Goal: Information Seeking & Learning: Learn about a topic

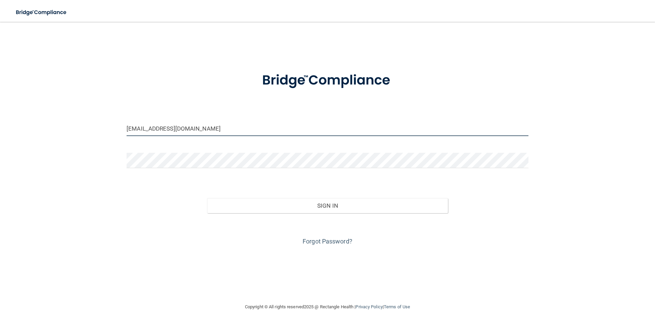
click at [186, 130] on input "kaydeezwieg@gmail.com" at bounding box center [328, 128] width 402 height 15
click at [192, 131] on input "kaydeezwieg@gmail.om" at bounding box center [328, 128] width 402 height 15
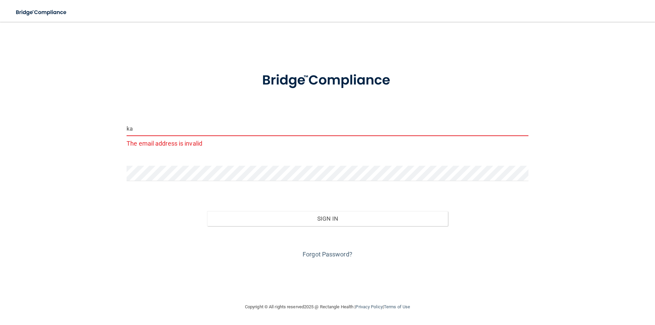
type input "k"
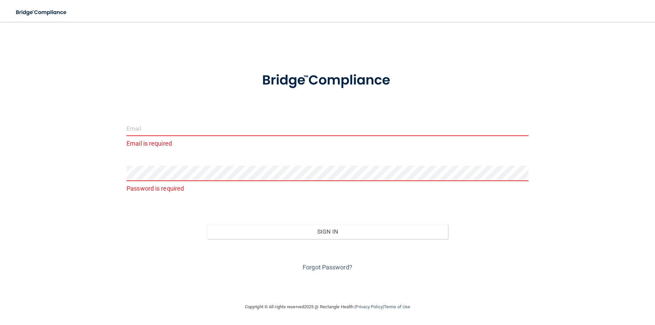
click at [144, 130] on input "email" at bounding box center [328, 128] width 402 height 15
type input "[EMAIL_ADDRESS][DOMAIN_NAME]"
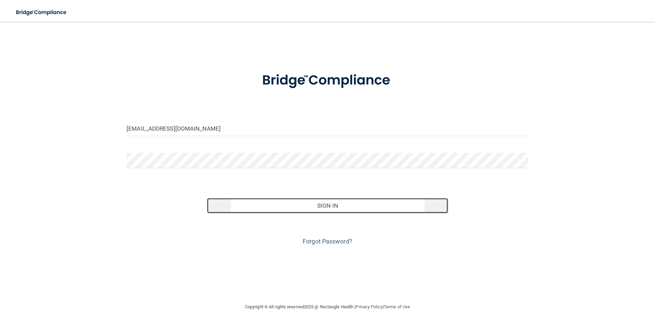
click at [309, 204] on button "Sign In" at bounding box center [327, 205] width 241 height 15
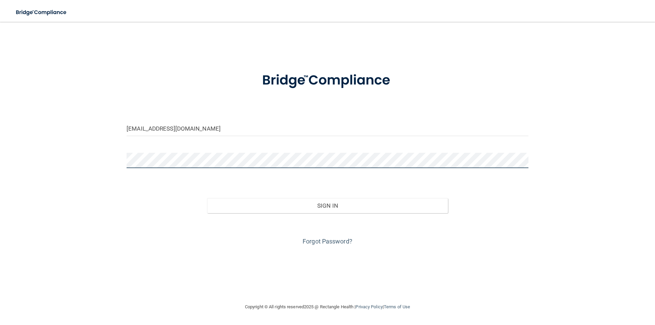
click at [207, 198] on button "Sign In" at bounding box center [327, 205] width 241 height 15
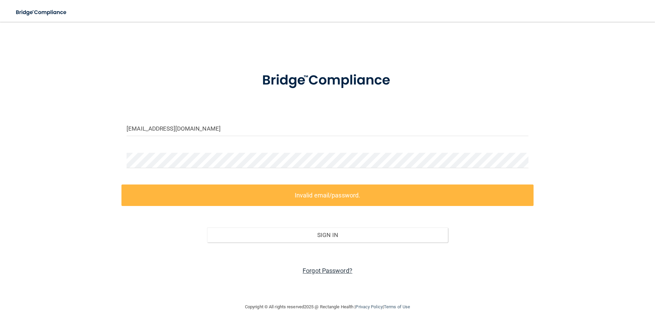
click at [310, 272] on link "Forgot Password?" at bounding box center [327, 270] width 50 height 7
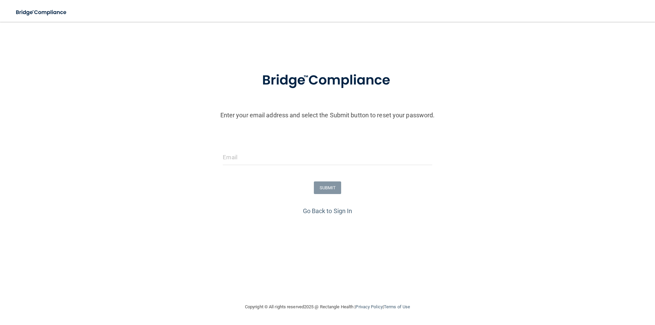
click at [242, 148] on form "Enter your email address and select the Submit button to reset your password. S…" at bounding box center [327, 134] width 648 height 143
click at [243, 155] on input "email" at bounding box center [327, 157] width 209 height 15
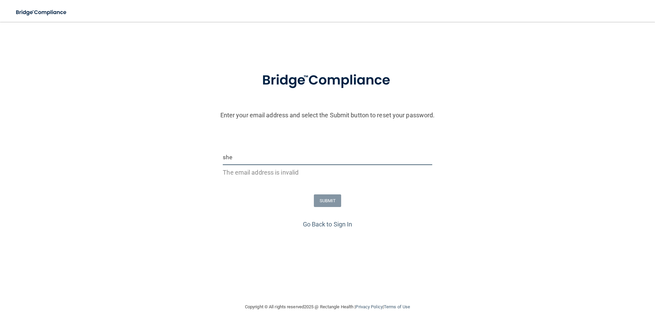
type input "[EMAIL_ADDRESS][DOMAIN_NAME]"
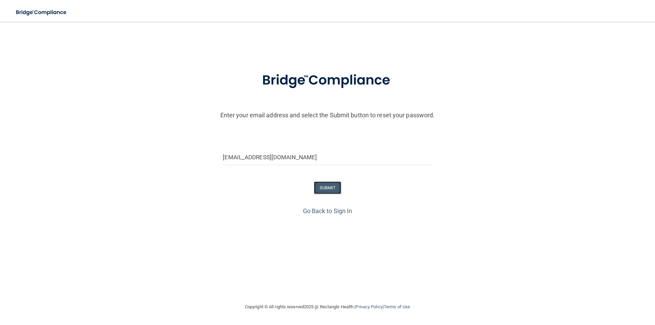
click at [324, 189] on button "SUBMIT" at bounding box center [328, 187] width 28 height 13
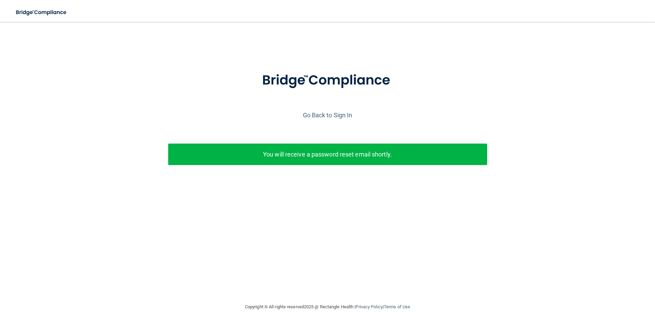
click at [344, 154] on p "You will receive a password reset email shortly." at bounding box center [327, 154] width 309 height 11
click at [278, 233] on div "Enter your email address and select the Submit button to reset your password. s…" at bounding box center [327, 162] width 627 height 267
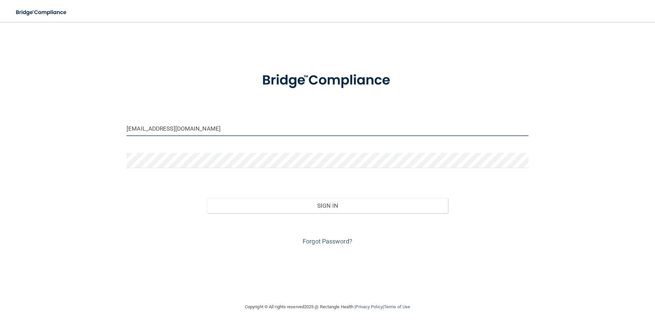
click at [151, 124] on input "kaydeezwieg@gmail.com" at bounding box center [328, 128] width 402 height 15
click at [212, 130] on input "kaydeezwieg@gmail.com" at bounding box center [328, 128] width 402 height 15
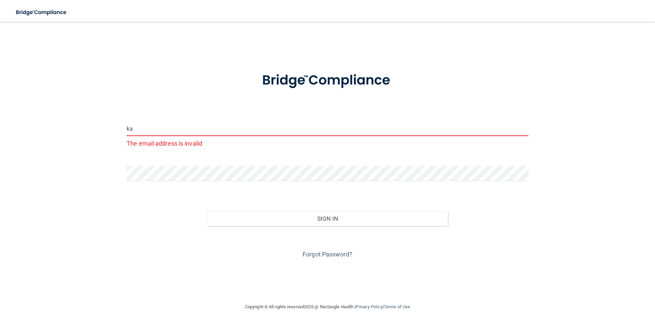
type input "k"
type input "[EMAIL_ADDRESS][DOMAIN_NAME]"
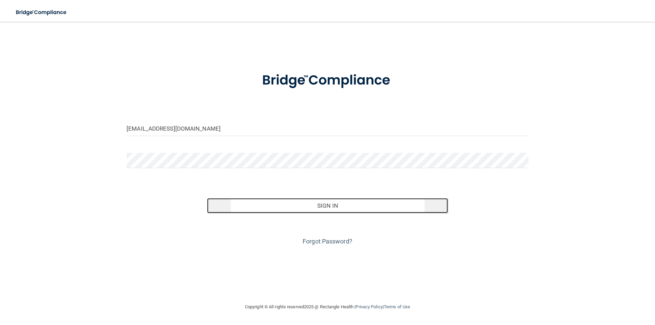
click at [318, 204] on button "Sign In" at bounding box center [327, 205] width 241 height 15
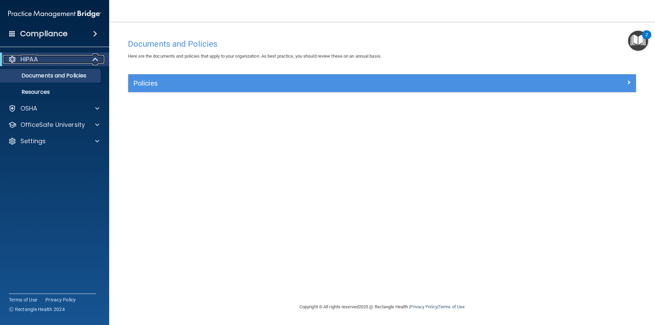
click at [85, 57] on div "HIPAA" at bounding box center [45, 59] width 84 height 8
click at [95, 59] on span at bounding box center [97, 59] width 4 height 8
click at [93, 74] on p "Documents and Policies" at bounding box center [50, 75] width 93 height 7
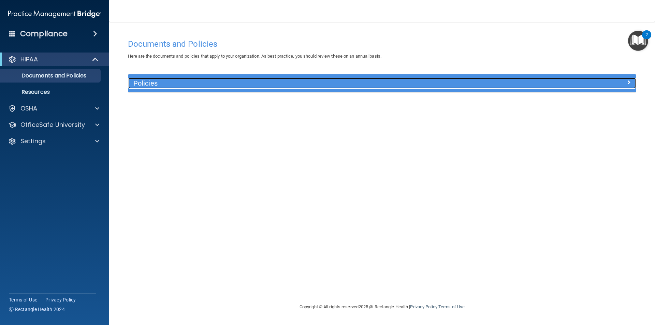
click at [145, 81] on h5 "Policies" at bounding box center [318, 83] width 370 height 8
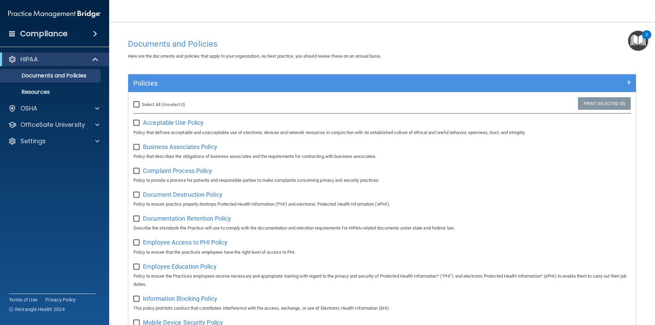
click at [98, 107] on span at bounding box center [97, 108] width 4 height 8
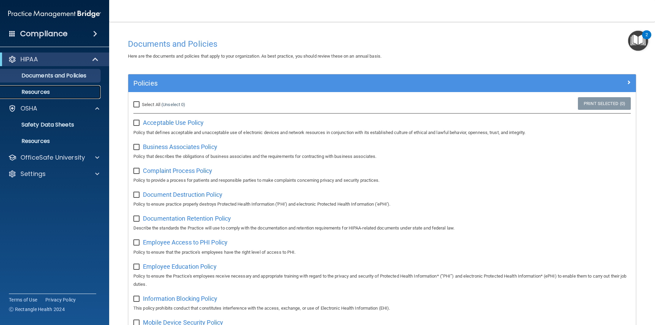
click at [76, 93] on p "Resources" at bounding box center [50, 92] width 93 height 7
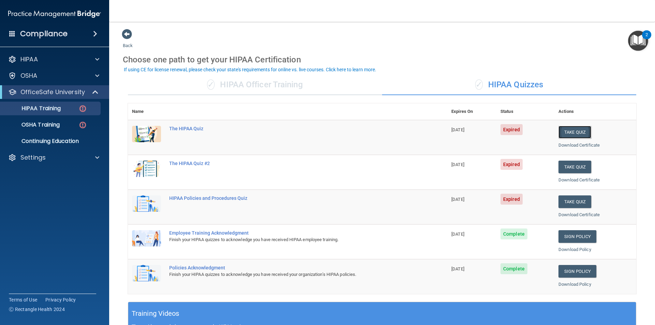
click at [569, 127] on button "Take Quiz" at bounding box center [574, 132] width 33 height 13
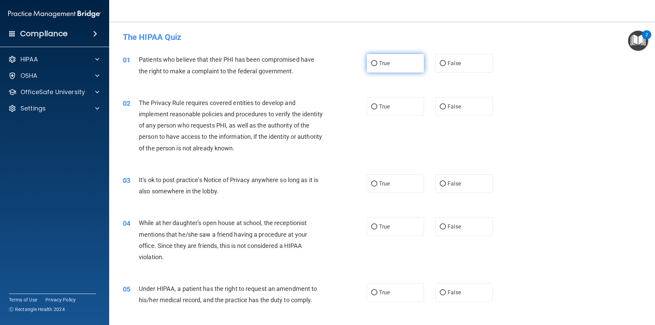
click at [371, 63] on input "True" at bounding box center [374, 63] width 6 height 5
radio input "true"
click at [371, 107] on input "True" at bounding box center [374, 106] width 6 height 5
radio input "true"
click at [440, 183] on input "False" at bounding box center [443, 183] width 6 height 5
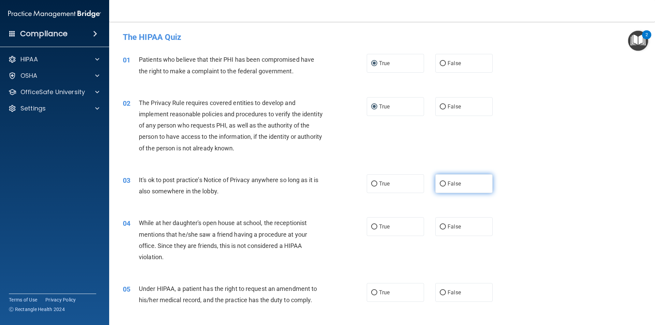
radio input "true"
click at [440, 227] on input "False" at bounding box center [443, 226] width 6 height 5
radio input "true"
click at [440, 292] on input "False" at bounding box center [443, 292] width 6 height 5
radio input "true"
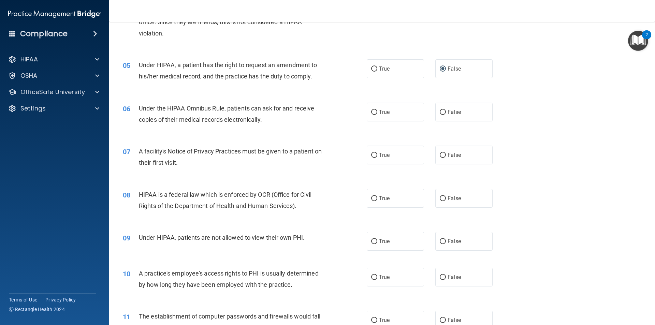
scroll to position [192, 0]
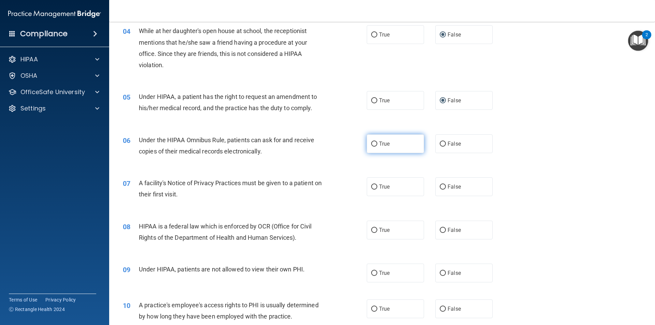
click at [371, 144] on input "True" at bounding box center [374, 144] width 6 height 5
radio input "true"
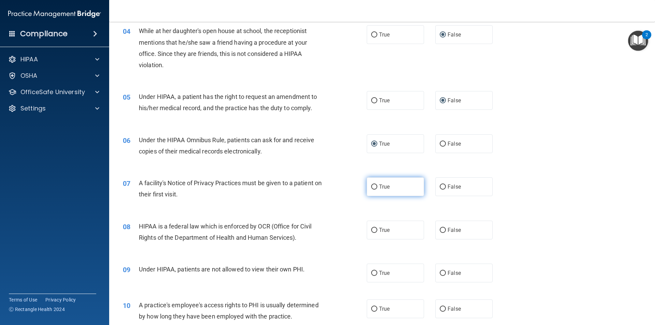
click at [373, 185] on input "True" at bounding box center [374, 186] width 6 height 5
radio input "true"
click at [372, 232] on input "True" at bounding box center [374, 230] width 6 height 5
radio input "true"
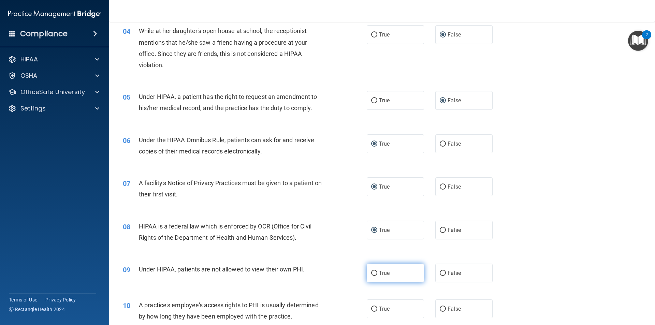
click at [371, 273] on input "True" at bounding box center [374, 273] width 6 height 5
radio input "true"
click at [371, 273] on input "True" at bounding box center [374, 273] width 6 height 5
click at [373, 272] on input "True" at bounding box center [374, 273] width 6 height 5
click at [440, 273] on input "False" at bounding box center [443, 273] width 6 height 5
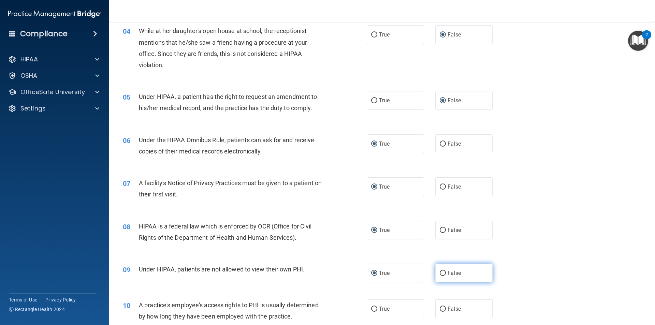
radio input "true"
radio input "false"
click at [440, 310] on input "False" at bounding box center [443, 309] width 6 height 5
radio input "true"
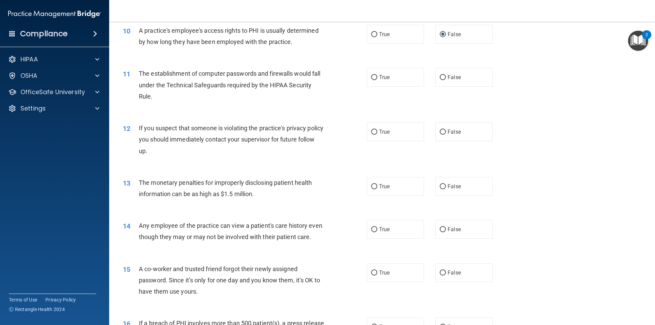
scroll to position [476, 0]
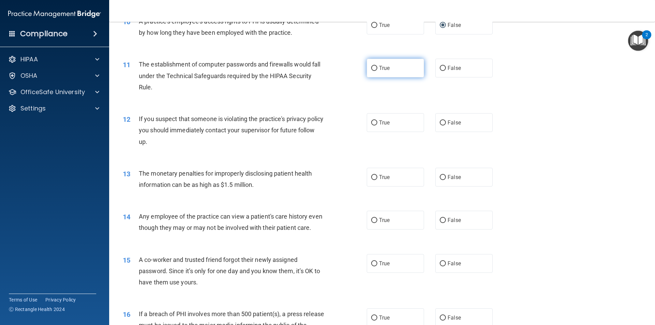
click at [371, 66] on input "True" at bounding box center [374, 68] width 6 height 5
radio input "true"
click at [373, 121] on input "True" at bounding box center [374, 122] width 6 height 5
radio input "true"
click at [373, 177] on input "True" at bounding box center [374, 177] width 6 height 5
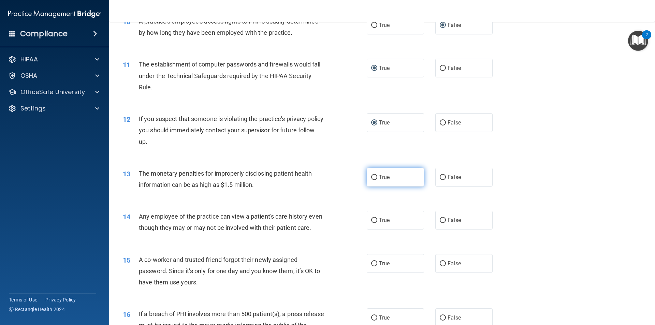
radio input "true"
click at [441, 221] on input "False" at bounding box center [443, 220] width 6 height 5
radio input "true"
click at [441, 266] on input "False" at bounding box center [443, 263] width 6 height 5
radio input "true"
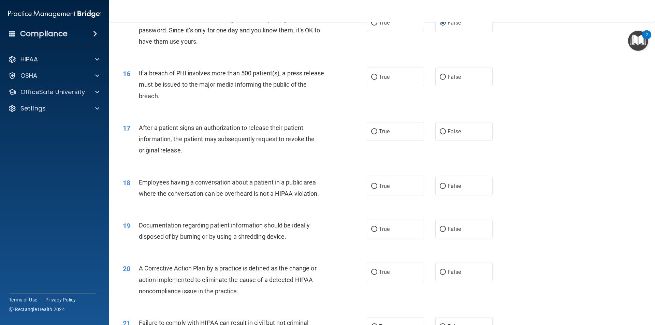
scroll to position [744, 0]
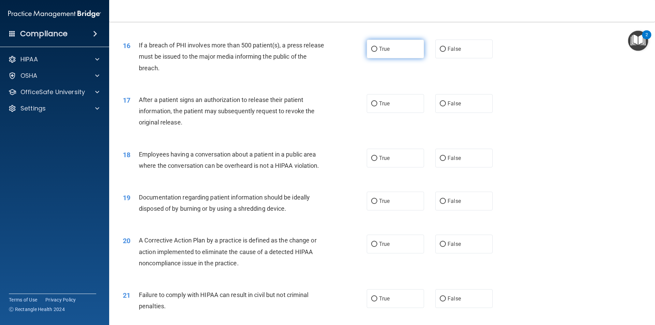
click at [371, 52] on input "True" at bounding box center [374, 49] width 6 height 5
radio input "true"
click at [371, 106] on input "True" at bounding box center [374, 103] width 6 height 5
radio input "true"
click at [441, 161] on input "False" at bounding box center [443, 158] width 6 height 5
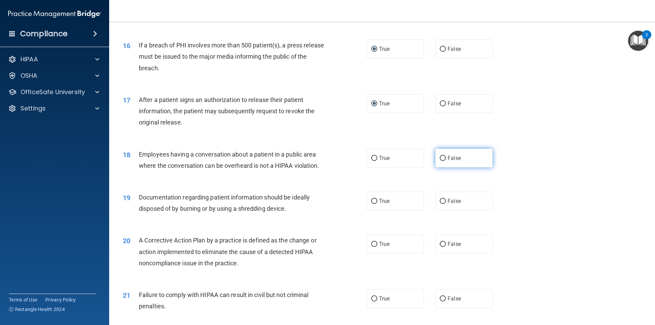
radio input "true"
click at [372, 204] on input "True" at bounding box center [374, 201] width 6 height 5
radio input "true"
drag, startPoint x: 371, startPoint y: 256, endPoint x: 378, endPoint y: 280, distance: 25.0
click at [371, 247] on input "True" at bounding box center [374, 244] width 6 height 5
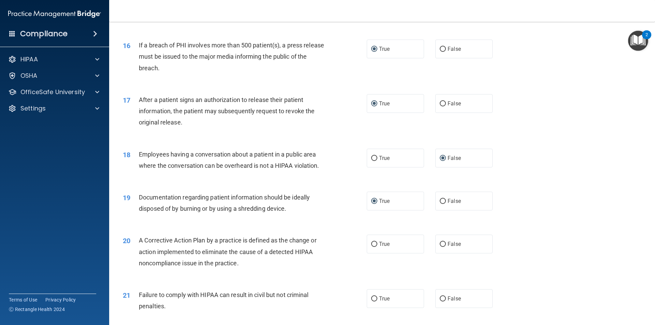
radio input "true"
click at [371, 301] on input "True" at bounding box center [374, 298] width 6 height 5
radio input "true"
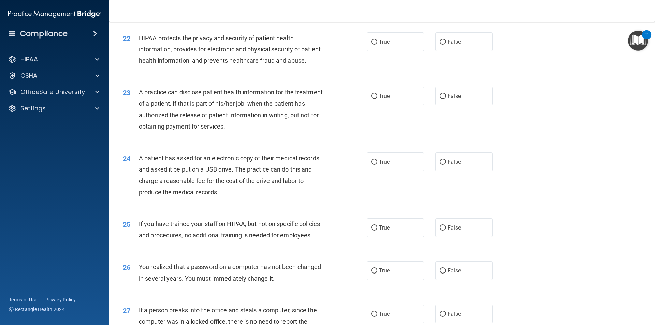
scroll to position [1052, 0]
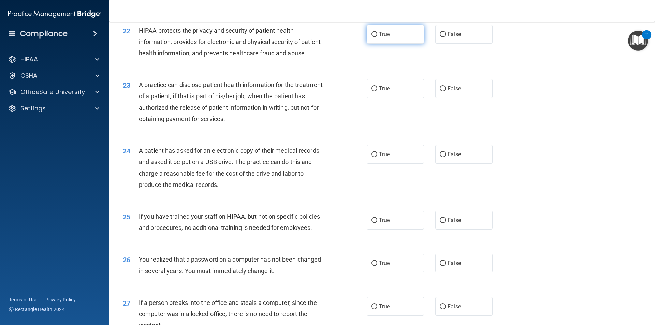
click at [372, 37] on input "True" at bounding box center [374, 34] width 6 height 5
radio input "true"
click at [440, 91] on input "False" at bounding box center [443, 88] width 6 height 5
radio input "true"
click at [371, 157] on input "True" at bounding box center [374, 154] width 6 height 5
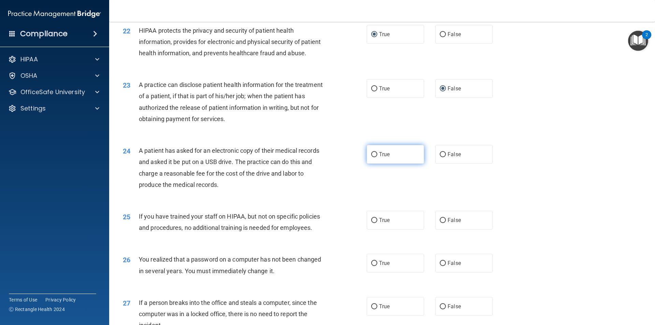
radio input "true"
click at [441, 223] on input "False" at bounding box center [443, 220] width 6 height 5
radio input "true"
click at [371, 266] on input "True" at bounding box center [374, 263] width 6 height 5
radio input "true"
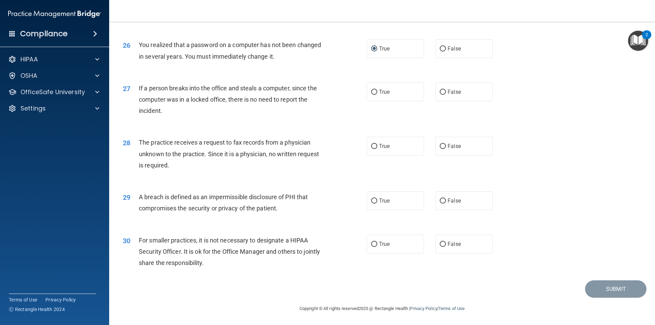
scroll to position [1289, 0]
click at [440, 93] on input "False" at bounding box center [443, 92] width 6 height 5
radio input "true"
click at [440, 147] on input "False" at bounding box center [443, 146] width 6 height 5
radio input "true"
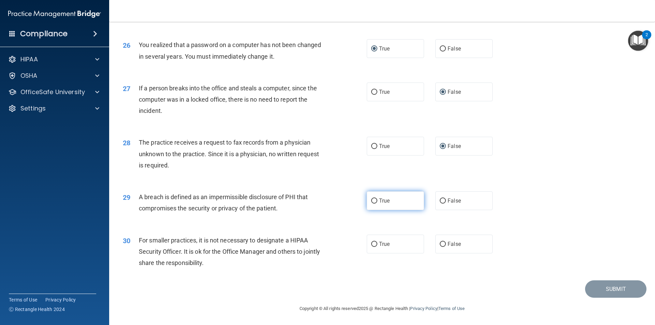
click at [372, 202] on input "True" at bounding box center [374, 200] width 6 height 5
radio input "true"
click at [441, 245] on input "False" at bounding box center [443, 244] width 6 height 5
radio input "true"
click at [599, 292] on button "Submit" at bounding box center [615, 288] width 61 height 17
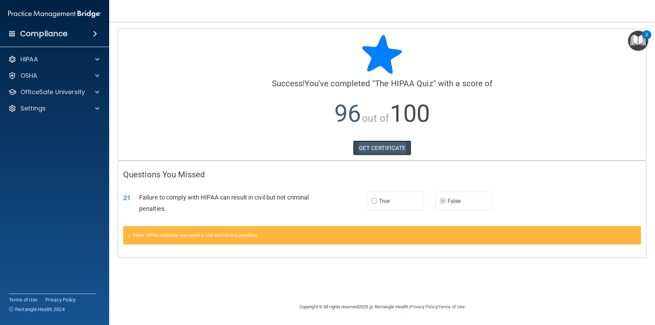
click at [385, 145] on link "GET CERTIFICATE" at bounding box center [382, 147] width 58 height 15
click at [100, 90] on div at bounding box center [96, 92] width 17 height 8
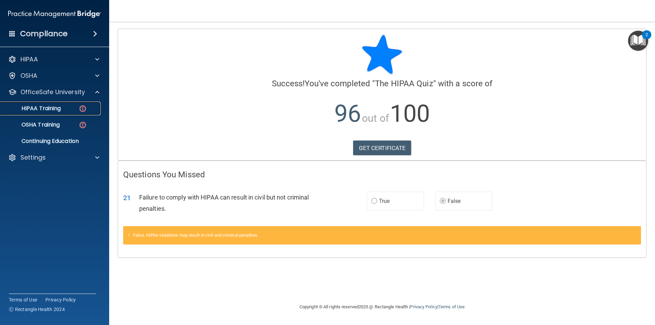
click at [85, 108] on img at bounding box center [82, 108] width 9 height 9
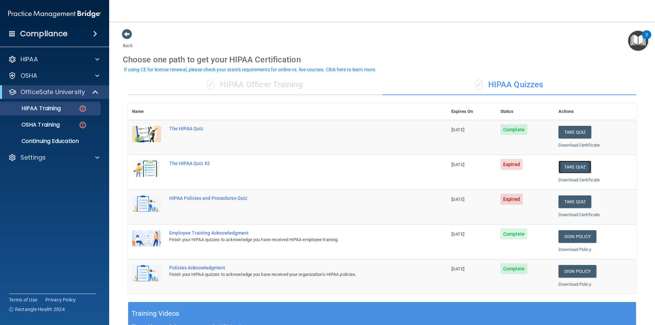
click at [571, 168] on button "Take Quiz" at bounding box center [574, 167] width 33 height 13
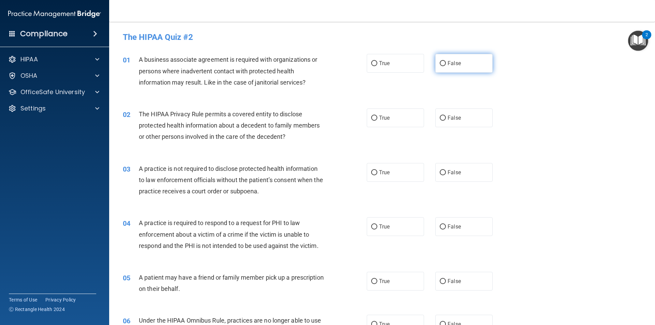
click at [440, 63] on input "False" at bounding box center [443, 63] width 6 height 5
radio input "true"
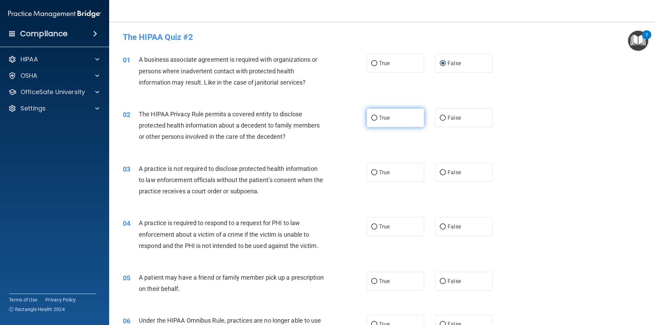
click at [371, 117] on input "True" at bounding box center [374, 118] width 6 height 5
radio input "true"
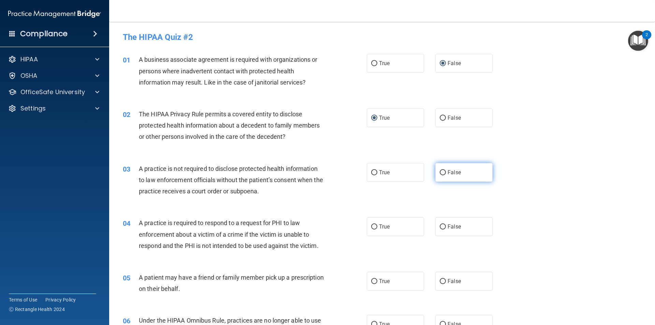
click at [440, 174] on input "False" at bounding box center [443, 172] width 6 height 5
radio input "true"
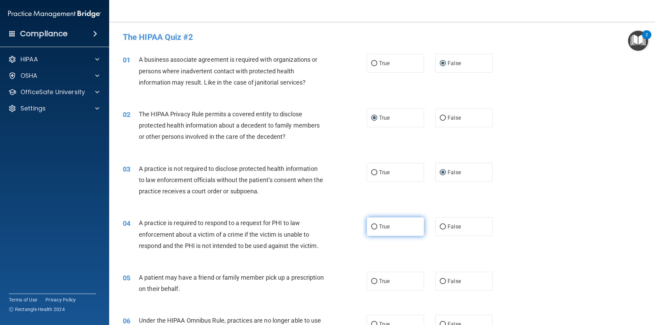
click at [371, 227] on input "True" at bounding box center [374, 226] width 6 height 5
radio input "true"
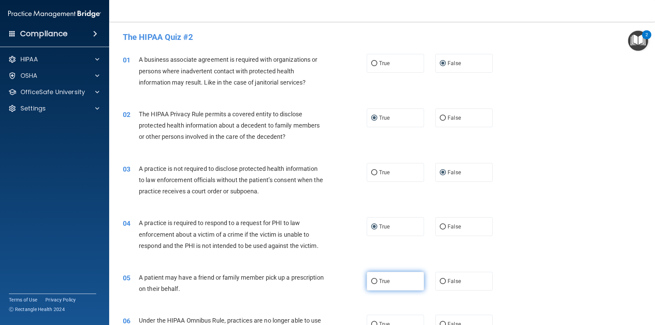
click at [372, 282] on input "True" at bounding box center [374, 281] width 6 height 5
radio input "true"
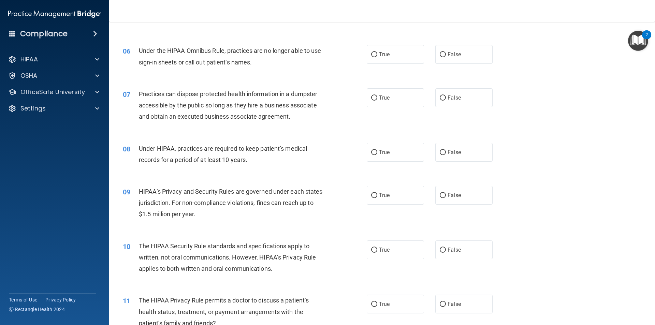
scroll to position [275, 0]
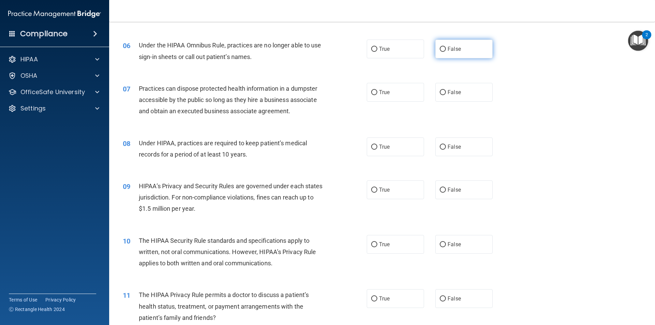
click at [441, 48] on input "False" at bounding box center [443, 49] width 6 height 5
radio input "true"
click at [441, 92] on input "False" at bounding box center [443, 92] width 6 height 5
radio input "true"
click at [440, 145] on input "False" at bounding box center [443, 147] width 6 height 5
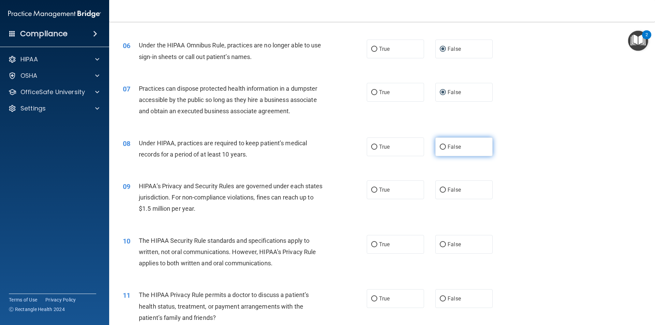
radio input "true"
click at [440, 189] on input "False" at bounding box center [443, 190] width 6 height 5
radio input "true"
click at [373, 244] on input "True" at bounding box center [374, 244] width 6 height 5
radio input "true"
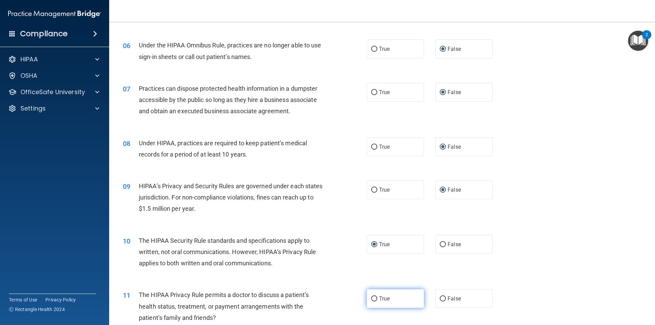
click at [371, 298] on input "True" at bounding box center [374, 298] width 6 height 5
radio input "true"
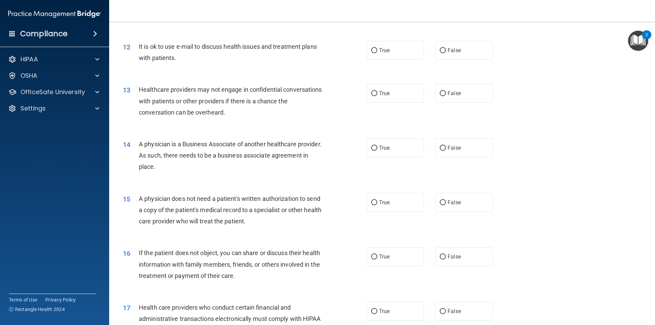
scroll to position [532, 0]
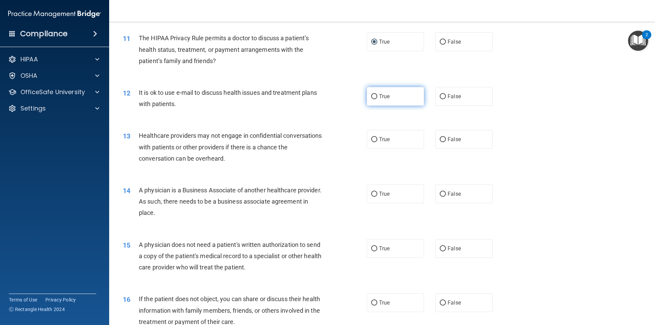
click at [371, 95] on input "True" at bounding box center [374, 96] width 6 height 5
radio input "true"
click at [441, 140] on input "False" at bounding box center [443, 139] width 6 height 5
radio input "true"
click at [440, 194] on input "False" at bounding box center [443, 194] width 6 height 5
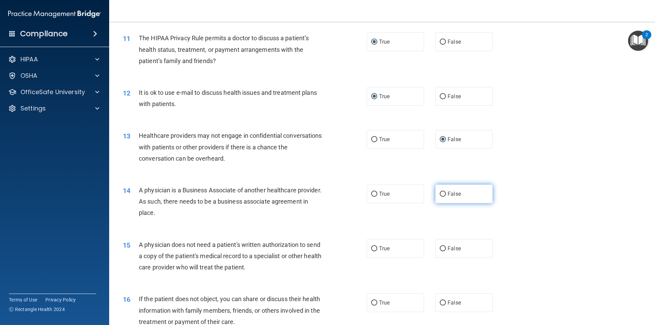
radio input "true"
click at [371, 246] on input "True" at bounding box center [374, 248] width 6 height 5
radio input "true"
click at [373, 301] on input "True" at bounding box center [374, 302] width 6 height 5
radio input "true"
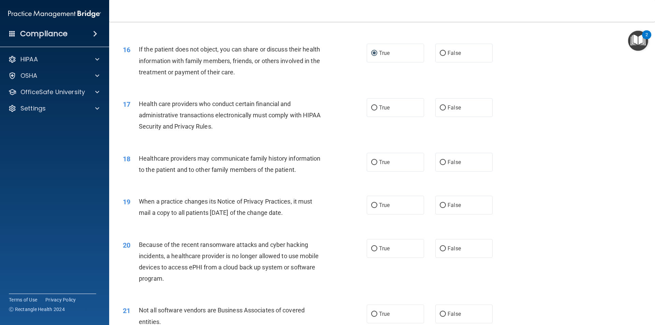
scroll to position [829, 0]
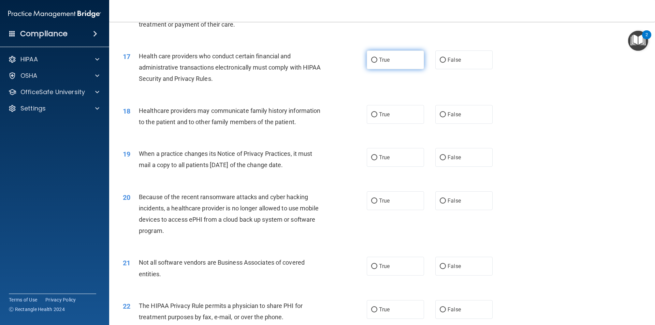
click at [373, 59] on input "True" at bounding box center [374, 60] width 6 height 5
radio input "true"
click at [442, 114] on input "False" at bounding box center [443, 114] width 6 height 5
radio input "true"
click at [441, 157] on input "False" at bounding box center [443, 157] width 6 height 5
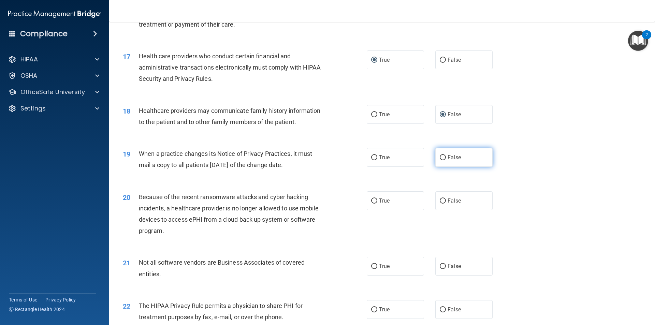
radio input "true"
click at [440, 199] on input "False" at bounding box center [443, 200] width 6 height 5
radio input "true"
click at [372, 264] on input "True" at bounding box center [374, 266] width 6 height 5
radio input "true"
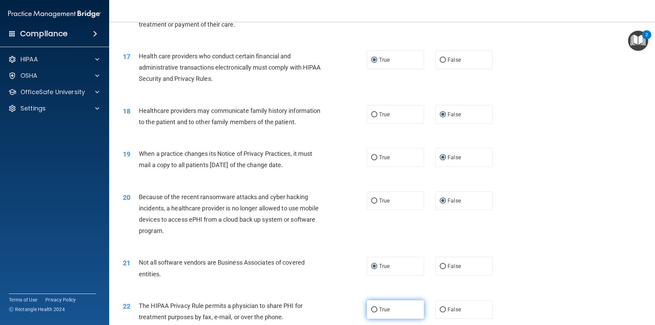
click at [373, 309] on input "True" at bounding box center [374, 309] width 6 height 5
radio input "true"
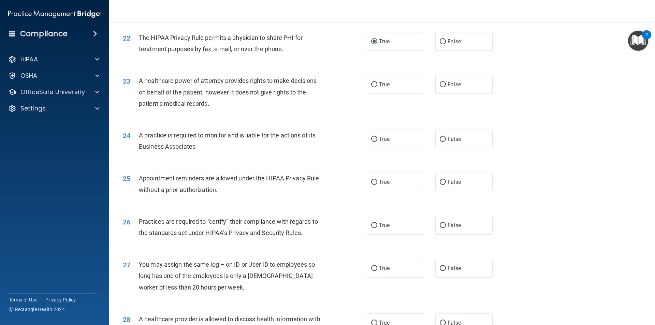
scroll to position [1117, 0]
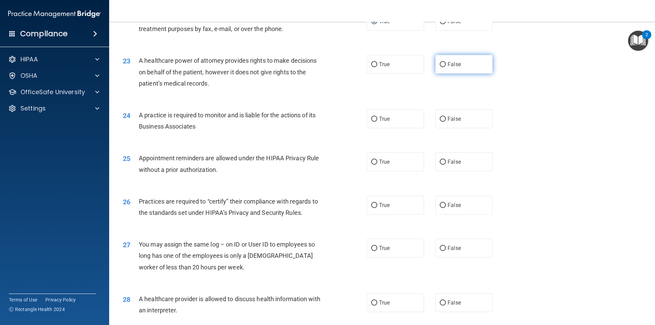
click at [440, 64] on input "False" at bounding box center [443, 64] width 6 height 5
radio input "true"
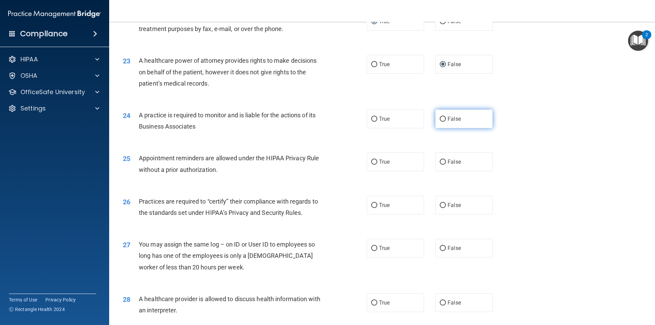
click at [440, 117] on input "False" at bounding box center [443, 119] width 6 height 5
radio input "true"
click at [371, 160] on input "True" at bounding box center [374, 162] width 6 height 5
radio input "true"
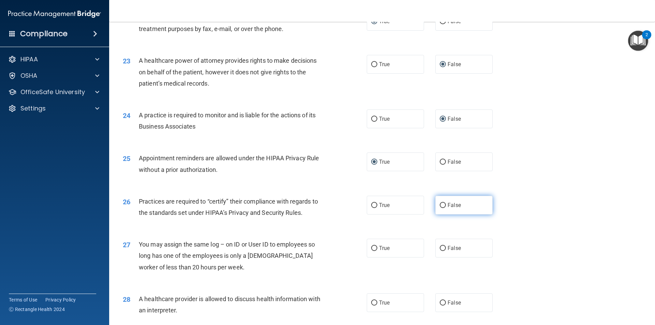
click at [442, 206] on input "False" at bounding box center [443, 205] width 6 height 5
radio input "true"
click at [440, 246] on input "False" at bounding box center [443, 248] width 6 height 5
radio input "true"
click at [373, 301] on input "True" at bounding box center [374, 302] width 6 height 5
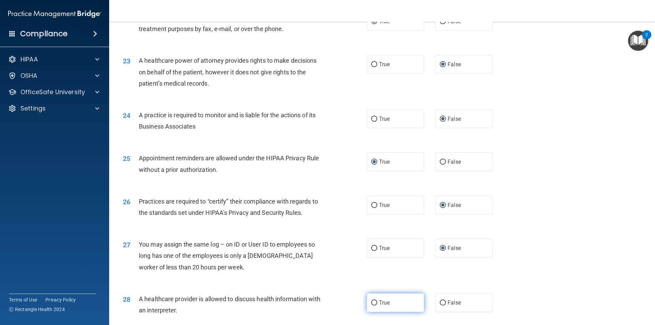
radio input "true"
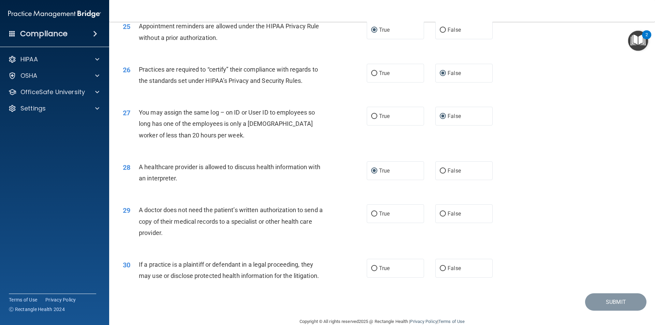
scroll to position [1262, 0]
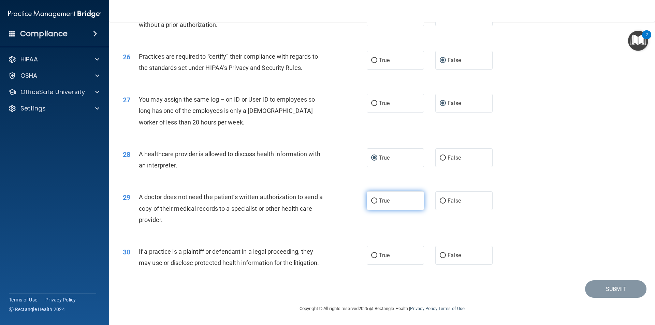
click at [373, 200] on input "True" at bounding box center [374, 200] width 6 height 5
radio input "true"
click at [373, 255] on input "True" at bounding box center [374, 255] width 6 height 5
radio input "true"
click at [615, 290] on button "Submit" at bounding box center [615, 288] width 61 height 17
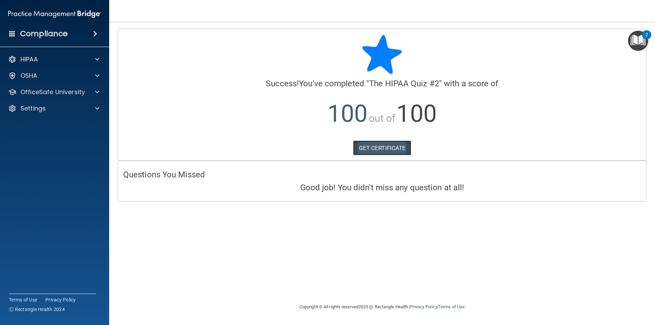
click at [372, 148] on link "GET CERTIFICATE" at bounding box center [382, 147] width 58 height 15
click at [99, 93] on span at bounding box center [97, 92] width 4 height 8
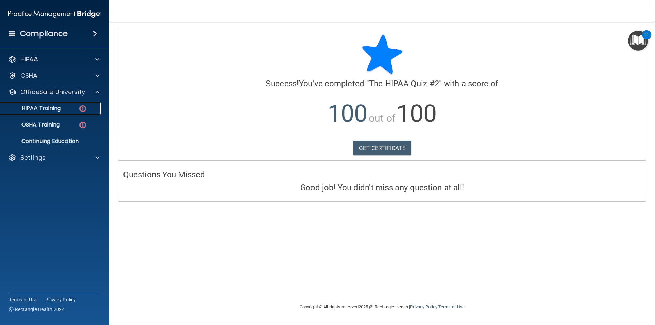
click at [85, 106] on img at bounding box center [82, 108] width 9 height 9
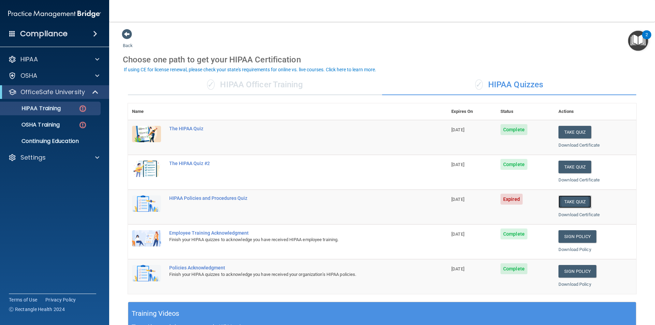
click at [568, 199] on button "Take Quiz" at bounding box center [574, 201] width 33 height 13
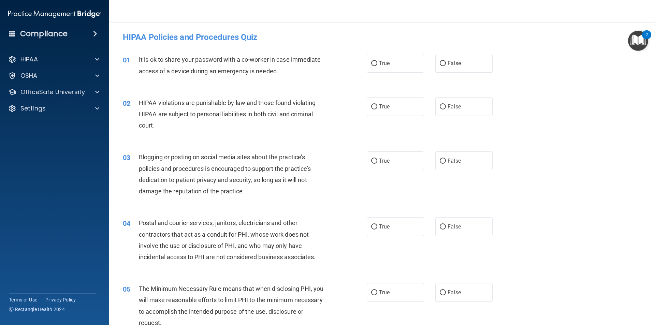
drag, startPoint x: 439, startPoint y: 63, endPoint x: 416, endPoint y: 91, distance: 35.4
click at [440, 64] on input "False" at bounding box center [443, 63] width 6 height 5
radio input "true"
click at [372, 107] on input "True" at bounding box center [374, 106] width 6 height 5
radio input "true"
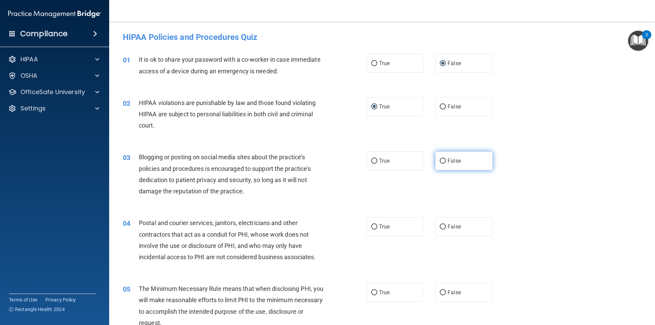
click at [440, 160] on input "False" at bounding box center [443, 161] width 6 height 5
radio input "true"
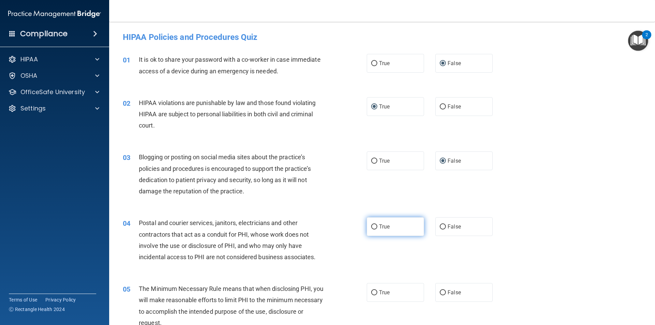
click at [374, 226] on input "True" at bounding box center [374, 226] width 6 height 5
radio input "true"
click at [371, 292] on input "True" at bounding box center [374, 292] width 6 height 5
radio input "true"
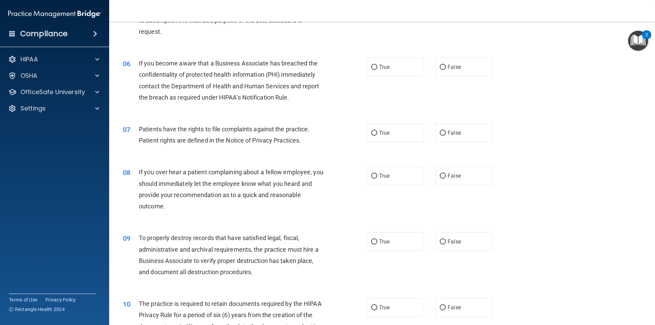
scroll to position [327, 0]
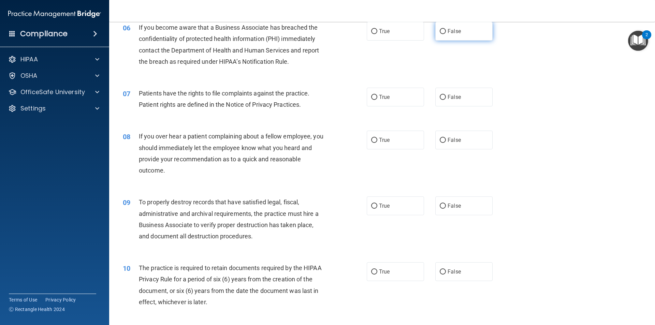
click at [440, 32] on input "False" at bounding box center [443, 31] width 6 height 5
radio input "true"
click at [373, 97] on input "True" at bounding box center [374, 97] width 6 height 5
radio input "true"
click at [440, 141] on input "False" at bounding box center [443, 140] width 6 height 5
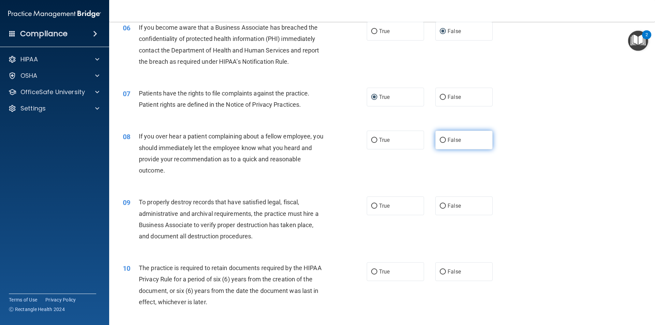
radio input "true"
click at [440, 204] on input "False" at bounding box center [443, 206] width 6 height 5
radio input "true"
click at [371, 270] on input "True" at bounding box center [374, 271] width 6 height 5
radio input "true"
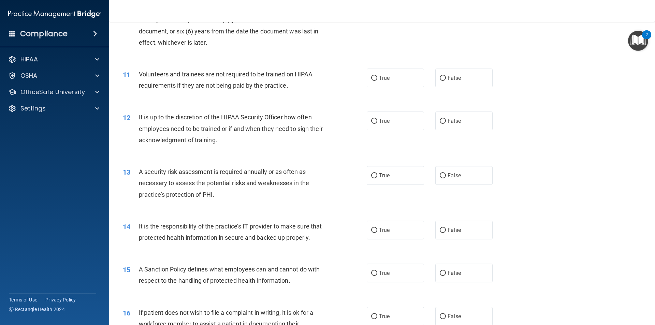
scroll to position [596, 0]
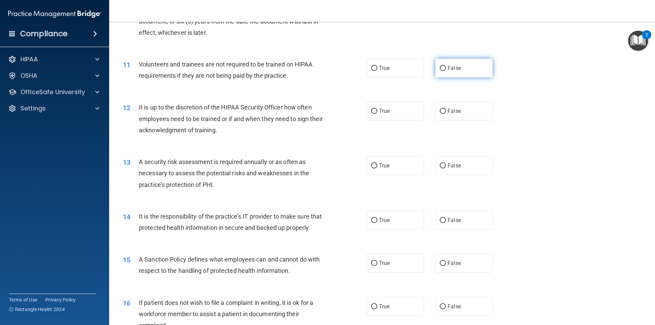
click at [440, 68] on input "False" at bounding box center [443, 68] width 6 height 5
radio input "true"
drag, startPoint x: 440, startPoint y: 109, endPoint x: 429, endPoint y: 124, distance: 18.8
click at [440, 111] on input "False" at bounding box center [443, 111] width 6 height 5
radio input "true"
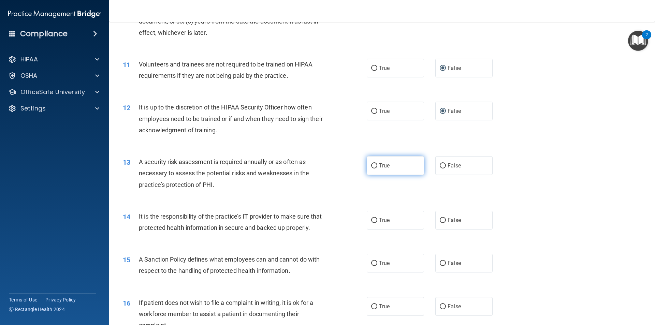
click at [371, 166] on input "True" at bounding box center [374, 165] width 6 height 5
radio input "true"
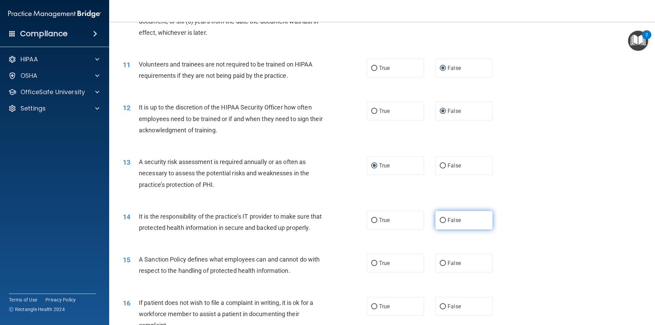
click at [440, 218] on input "False" at bounding box center [443, 220] width 6 height 5
radio input "true"
click at [441, 266] on input "False" at bounding box center [443, 263] width 6 height 5
radio input "true"
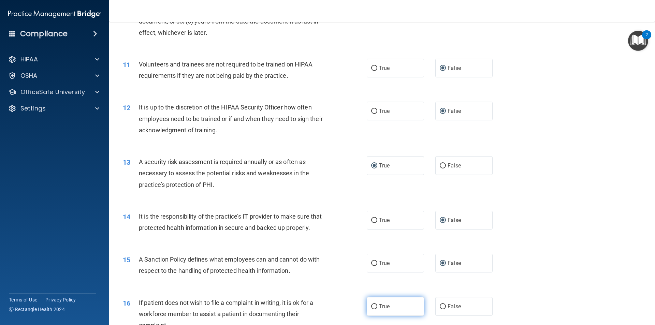
click at [372, 309] on input "True" at bounding box center [374, 306] width 6 height 5
radio input "true"
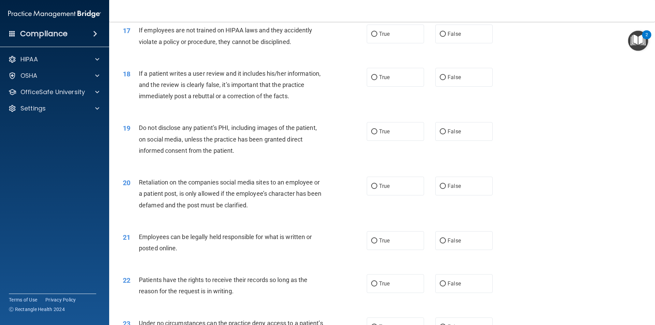
scroll to position [935, 0]
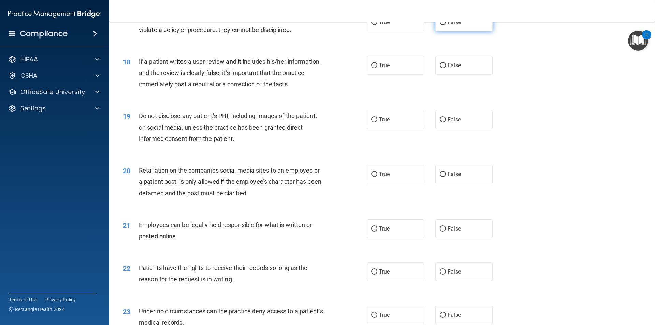
click at [440, 25] on input "False" at bounding box center [443, 22] width 6 height 5
radio input "true"
click at [441, 68] on input "False" at bounding box center [443, 65] width 6 height 5
radio input "true"
click at [372, 122] on input "True" at bounding box center [374, 119] width 6 height 5
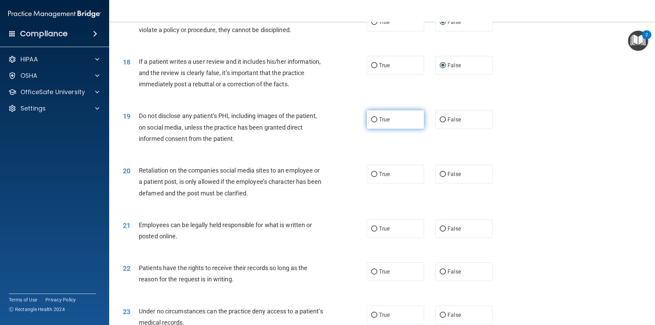
radio input "true"
click at [442, 177] on input "False" at bounding box center [443, 174] width 6 height 5
radio input "true"
click at [371, 232] on input "True" at bounding box center [374, 228] width 6 height 5
radio input "true"
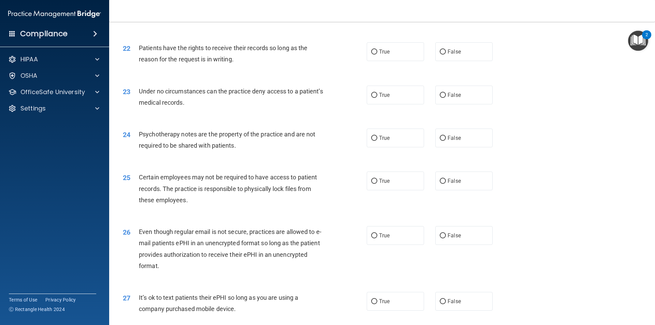
scroll to position [1157, 0]
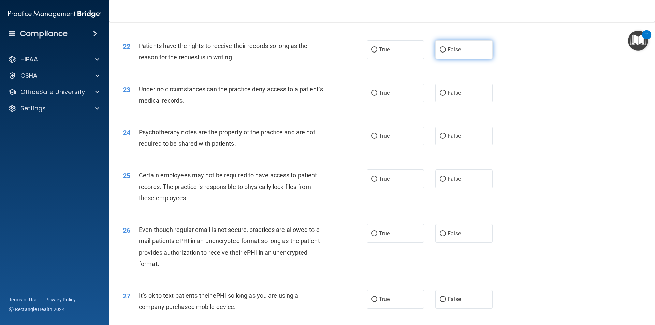
drag, startPoint x: 439, startPoint y: 61, endPoint x: 439, endPoint y: 89, distance: 27.6
click at [440, 53] on input "False" at bounding box center [443, 49] width 6 height 5
radio input "true"
click at [440, 96] on input "False" at bounding box center [443, 93] width 6 height 5
radio input "true"
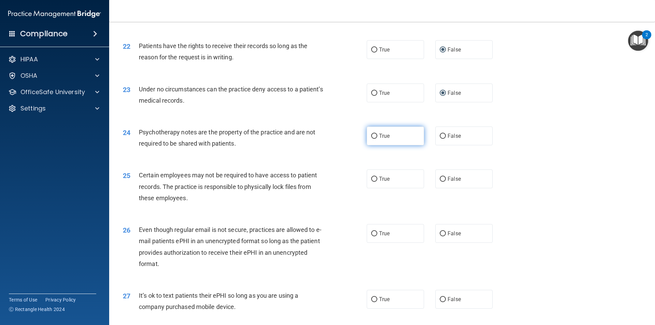
click at [372, 139] on input "True" at bounding box center [374, 136] width 6 height 5
radio input "true"
click at [371, 182] on input "True" at bounding box center [374, 179] width 6 height 5
radio input "true"
click at [372, 236] on input "True" at bounding box center [374, 233] width 6 height 5
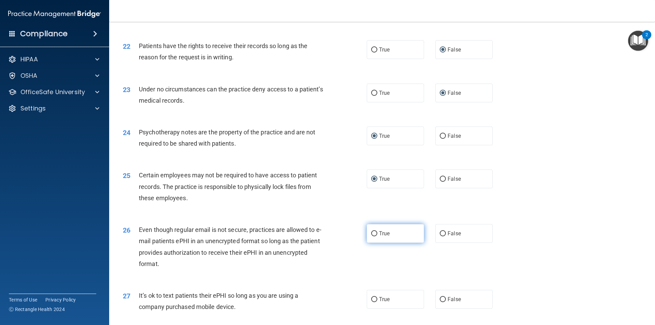
radio input "true"
click at [440, 302] on input "False" at bounding box center [443, 299] width 6 height 5
radio input "true"
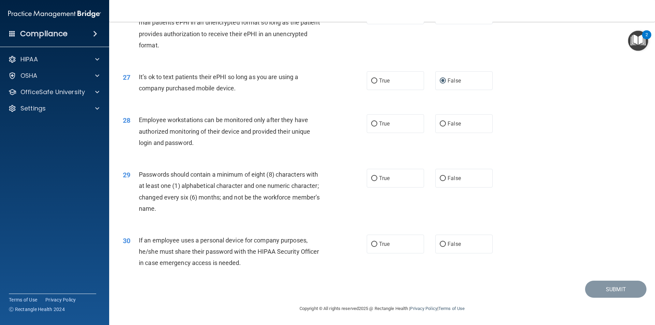
scroll to position [1387, 0]
click at [440, 122] on input "False" at bounding box center [443, 123] width 6 height 5
radio input "true"
click at [372, 180] on input "True" at bounding box center [374, 178] width 6 height 5
radio input "true"
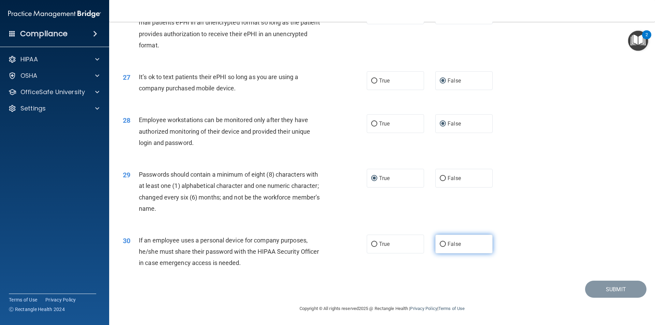
click at [440, 243] on input "False" at bounding box center [443, 244] width 6 height 5
radio input "true"
click at [603, 288] on button "Submit" at bounding box center [615, 289] width 61 height 17
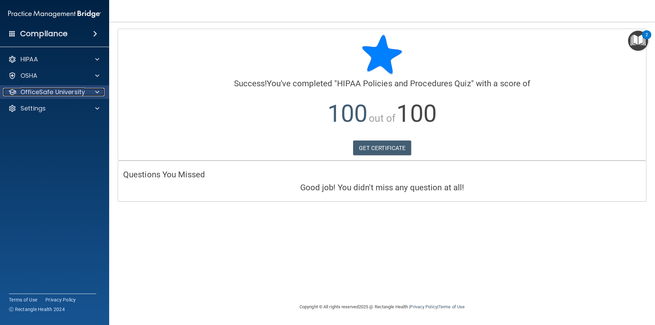
click at [94, 89] on div at bounding box center [96, 92] width 17 height 8
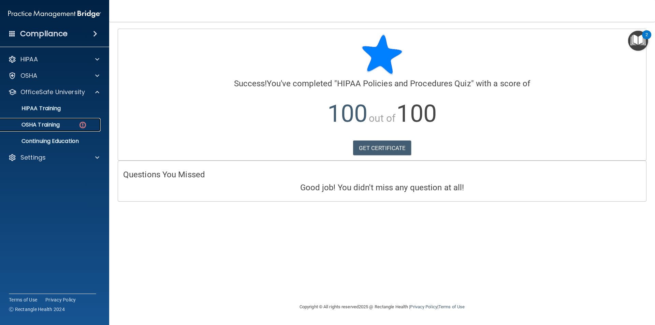
click at [83, 122] on img at bounding box center [82, 125] width 9 height 9
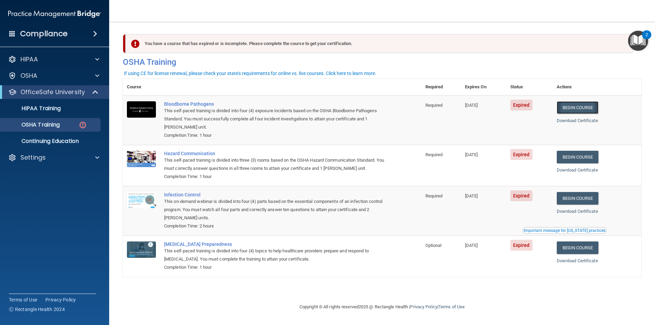
click at [593, 107] on link "Begin Course" at bounding box center [578, 107] width 42 height 13
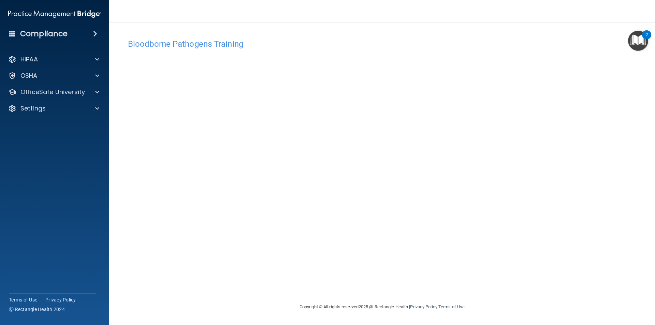
click at [261, 34] on div "Bloodborne Pathogens Training This course doesn’t expire until 10/07/2025. Are …" at bounding box center [382, 162] width 518 height 267
click at [229, 45] on h4 "Bloodborne Pathogens Training" at bounding box center [382, 44] width 508 height 9
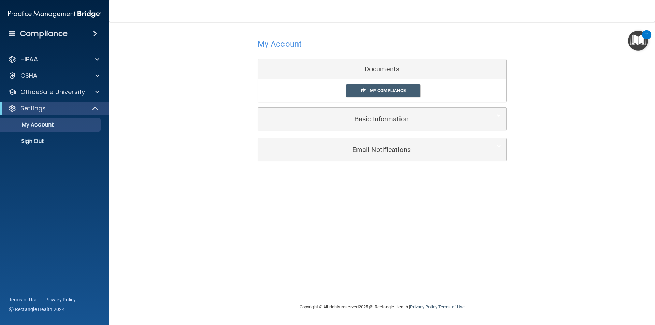
click at [374, 72] on div "Documents" at bounding box center [382, 69] width 248 height 20
click at [389, 90] on span "My Compliance" at bounding box center [388, 90] width 36 height 5
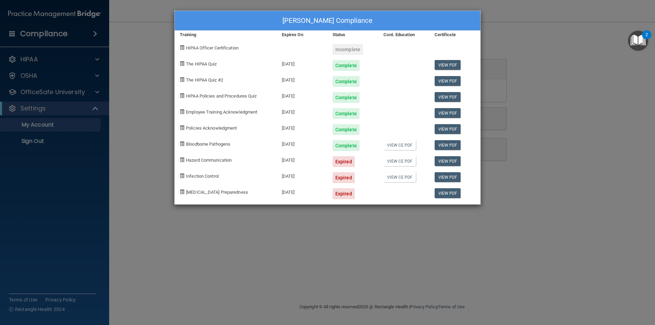
click at [231, 159] on span "Hazard Communication" at bounding box center [209, 160] width 46 height 5
click at [399, 164] on link "View CE PDF" at bounding box center [399, 161] width 32 height 10
click at [287, 160] on div "[DATE]" at bounding box center [302, 159] width 51 height 16
click at [348, 161] on div "Expired" at bounding box center [343, 161] width 22 height 11
click at [448, 162] on link "View PDF" at bounding box center [447, 161] width 26 height 10
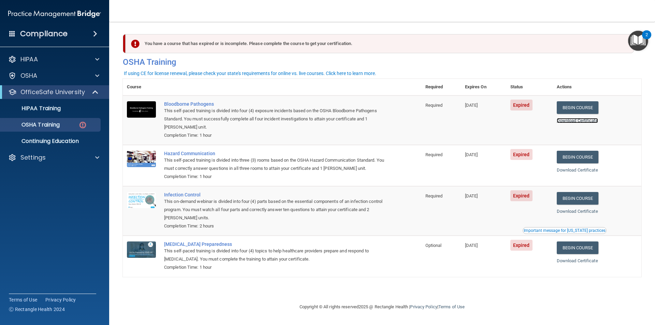
click at [570, 121] on link "Download Certificate" at bounding box center [577, 120] width 41 height 5
click at [462, 115] on td "10/07/2025" at bounding box center [483, 119] width 45 height 49
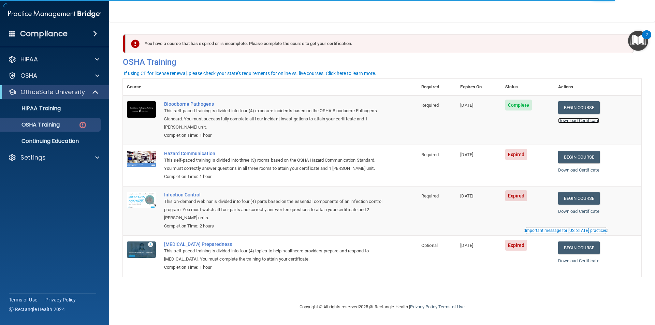
click at [583, 120] on link "Download Certificate" at bounding box center [578, 120] width 41 height 5
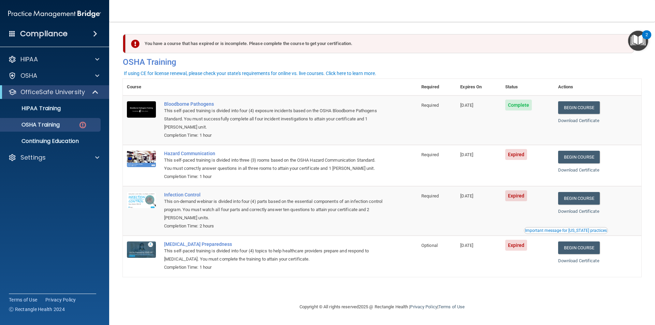
click at [265, 159] on div "This self-paced training is divided into three (3) rooms based on the OSHA Haza…" at bounding box center [273, 164] width 219 height 16
click at [599, 156] on link "Begin Course" at bounding box center [579, 157] width 42 height 13
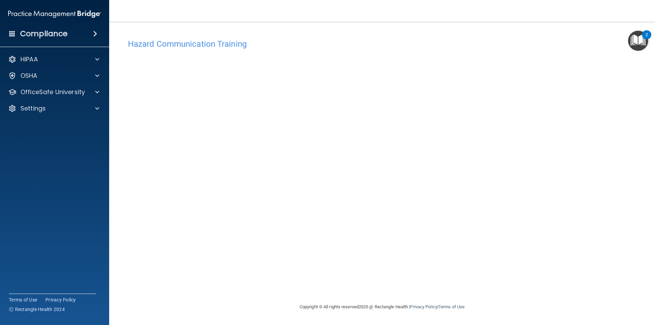
click at [375, 40] on h4 "Hazard Communication Training" at bounding box center [382, 44] width 508 height 9
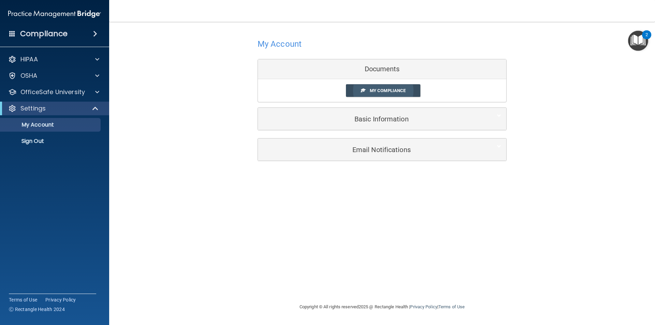
click at [378, 89] on span "My Compliance" at bounding box center [388, 90] width 36 height 5
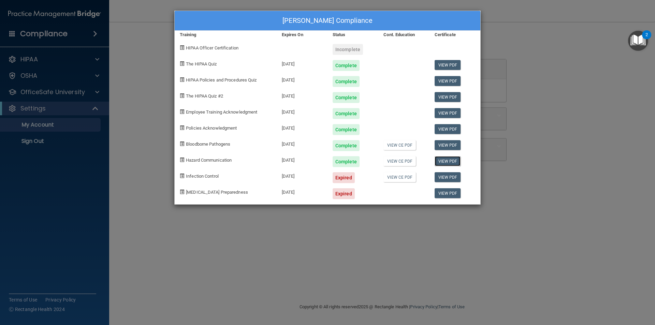
click at [446, 161] on link "View PDF" at bounding box center [447, 161] width 26 height 10
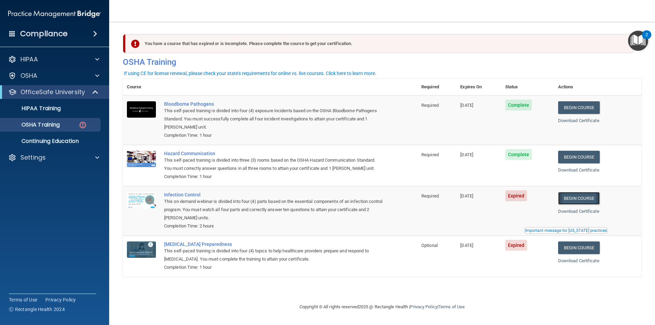
click at [581, 203] on link "Begin Course" at bounding box center [579, 198] width 42 height 13
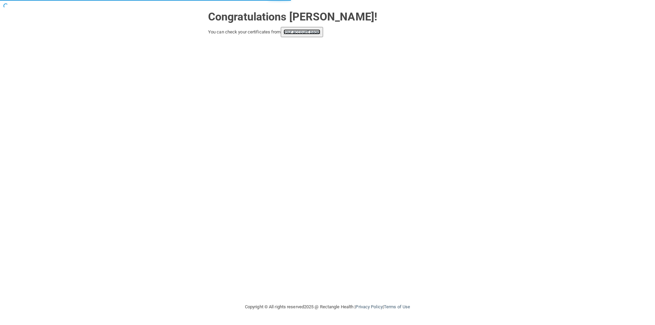
click at [306, 34] on link "your account page!" at bounding box center [301, 31] width 37 height 5
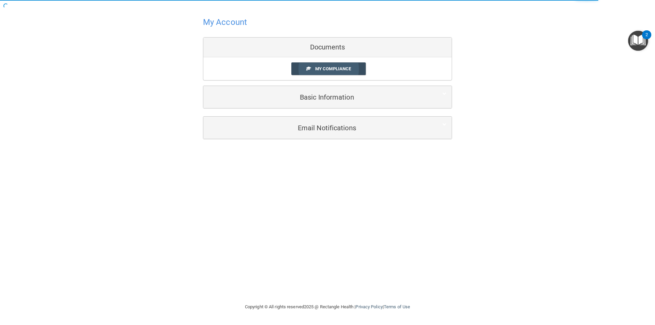
click at [323, 69] on span "My Compliance" at bounding box center [333, 68] width 36 height 5
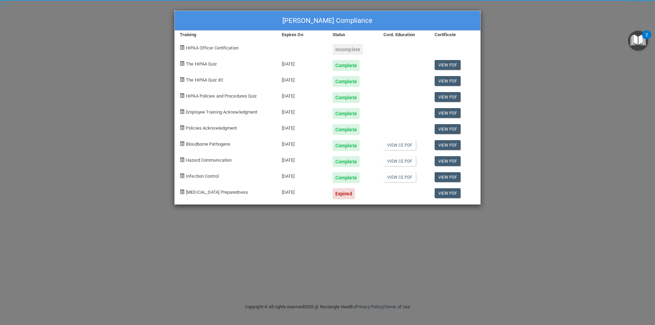
click at [314, 71] on body "Toggle navigation Shelly Shillingstad shellymarieshill@gmail.com Manage My Ente…" at bounding box center [327, 162] width 655 height 325
click at [448, 176] on link "View PDF" at bounding box center [447, 177] width 26 height 10
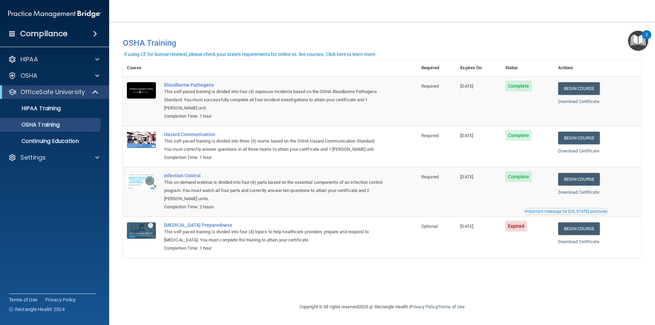
click at [231, 249] on div "Completion Time: 1 hour" at bounding box center [273, 248] width 219 height 8
click at [569, 230] on link "Begin Course" at bounding box center [579, 228] width 42 height 13
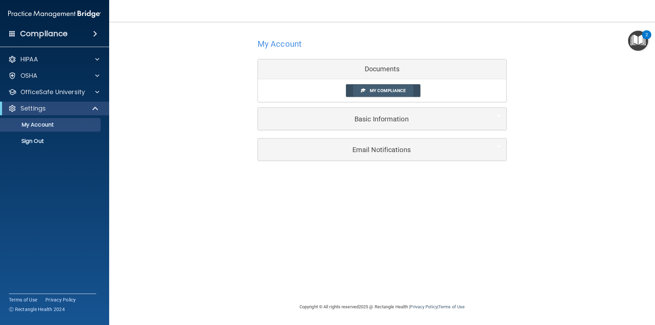
drag, startPoint x: 377, startPoint y: 92, endPoint x: 358, endPoint y: 112, distance: 27.3
click at [376, 92] on span "My Compliance" at bounding box center [388, 90] width 36 height 5
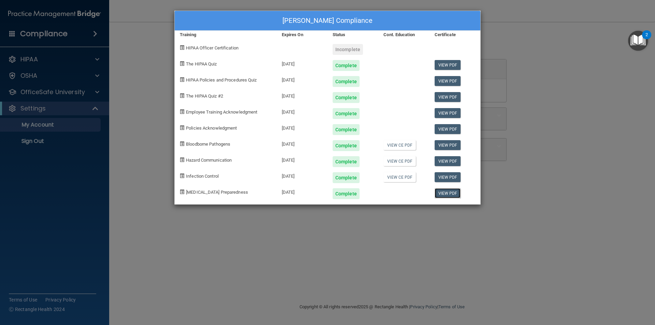
click at [452, 195] on link "View PDF" at bounding box center [447, 193] width 26 height 10
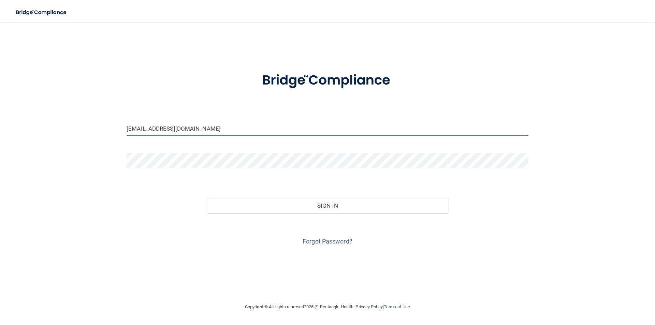
click at [199, 128] on input "[EMAIL_ADDRESS][DOMAIN_NAME]" at bounding box center [328, 128] width 402 height 15
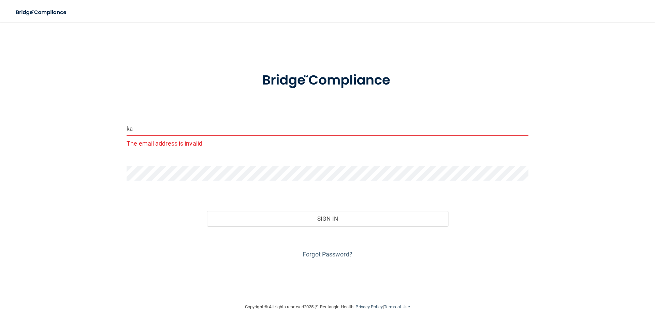
type input "k"
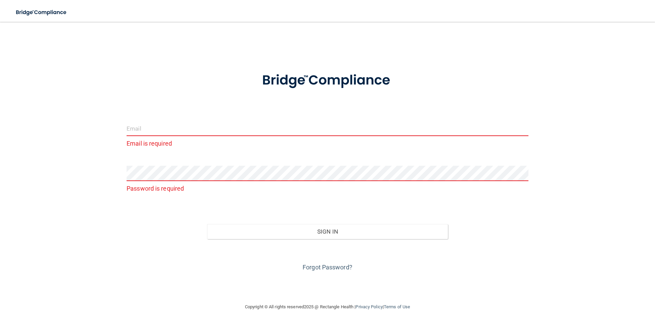
click at [148, 131] on input "email" at bounding box center [328, 128] width 402 height 15
type input "[EMAIL_ADDRESS][DOMAIN_NAME]"
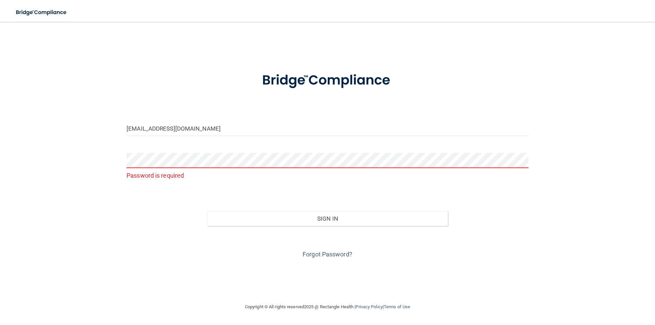
click at [174, 171] on p "Password is required" at bounding box center [328, 175] width 402 height 11
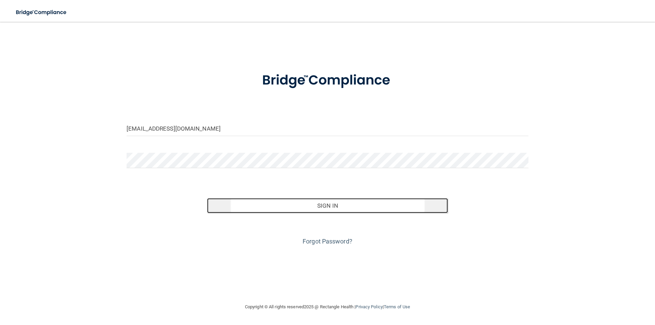
click at [311, 206] on button "Sign In" at bounding box center [327, 205] width 241 height 15
click at [340, 203] on button "Sign In" at bounding box center [327, 205] width 241 height 15
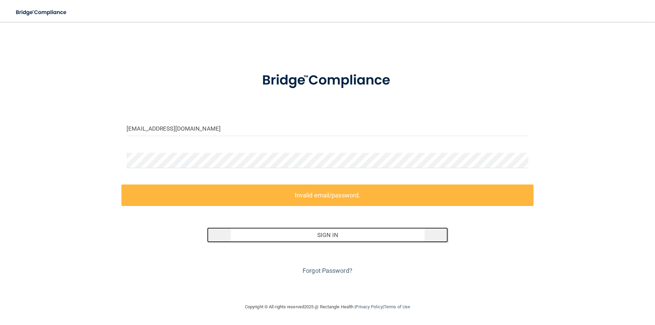
click at [302, 235] on button "Sign In" at bounding box center [327, 234] width 241 height 15
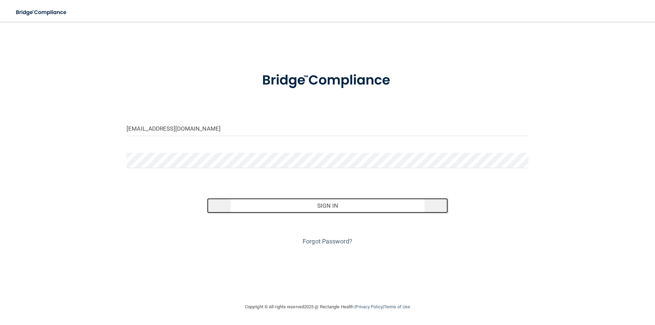
click at [312, 208] on button "Sign In" at bounding box center [327, 205] width 241 height 15
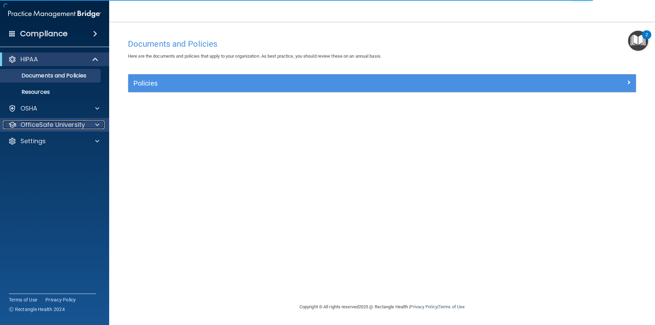
click at [44, 124] on p "OfficeSafe University" at bounding box center [52, 125] width 64 height 8
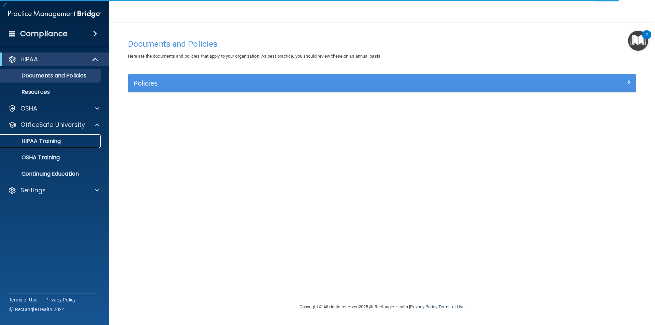
click at [43, 139] on p "HIPAA Training" at bounding box center [32, 141] width 56 height 7
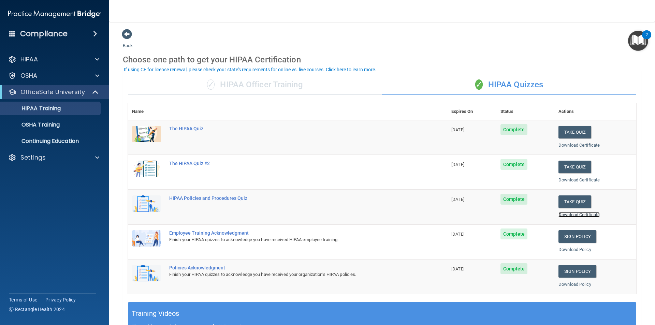
click at [579, 215] on link "Download Certificate" at bounding box center [578, 214] width 41 height 5
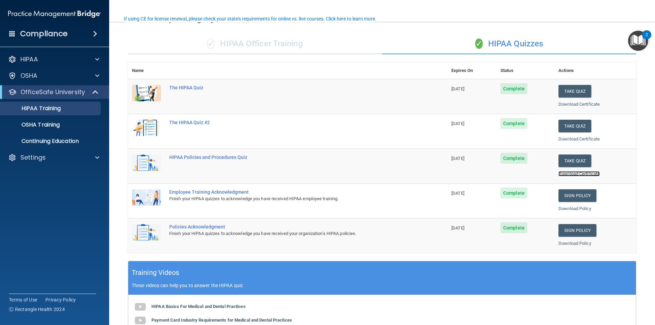
scroll to position [65, 0]
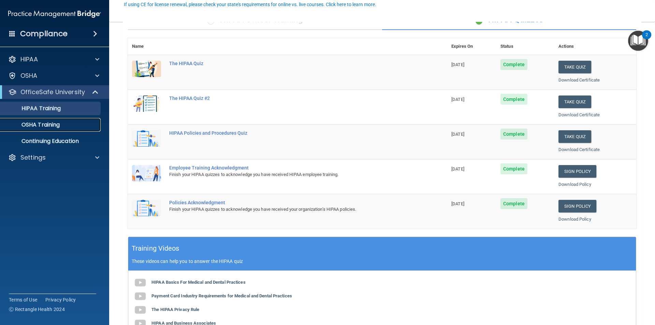
click at [56, 124] on p "OSHA Training" at bounding box center [31, 124] width 55 height 7
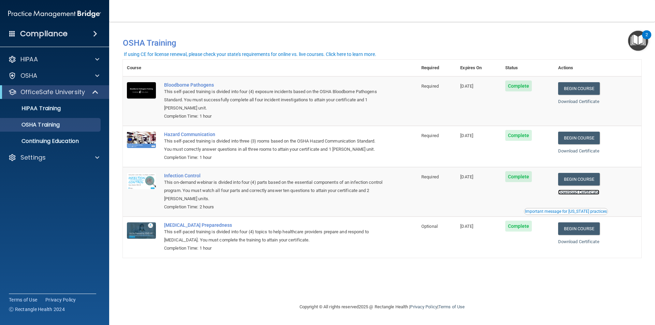
click at [594, 193] on link "Download Certificate" at bounding box center [578, 192] width 41 height 5
click at [590, 246] on div "Download Certificate" at bounding box center [597, 242] width 79 height 8
click at [589, 243] on link "Download Certificate" at bounding box center [578, 241] width 41 height 5
click at [56, 110] on p "HIPAA Training" at bounding box center [32, 108] width 56 height 7
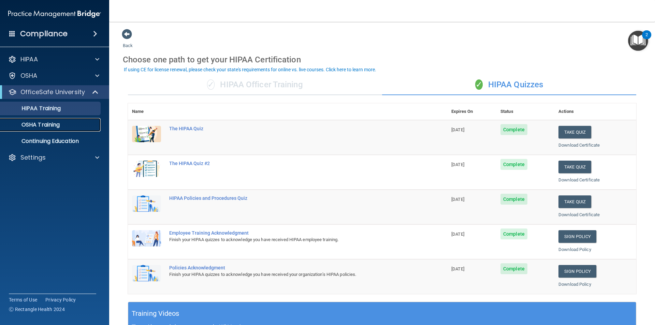
click at [41, 126] on p "OSHA Training" at bounding box center [31, 124] width 55 height 7
